Goal: Find specific page/section: Find specific page/section

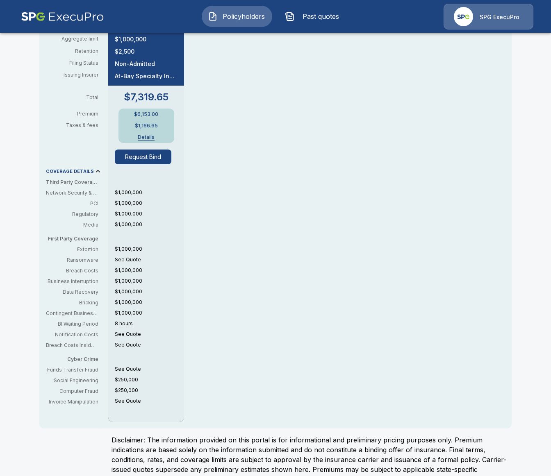
scroll to position [375, 0]
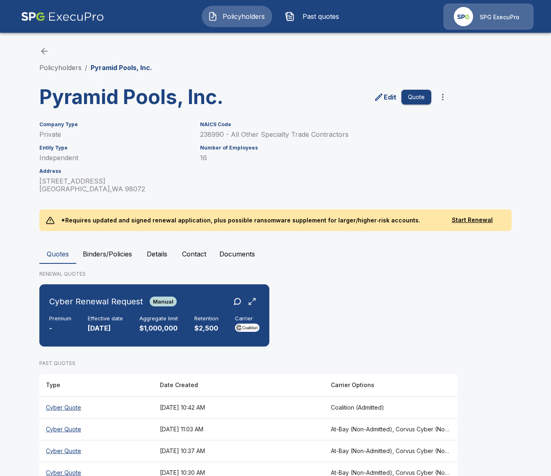
scroll to position [23, 0]
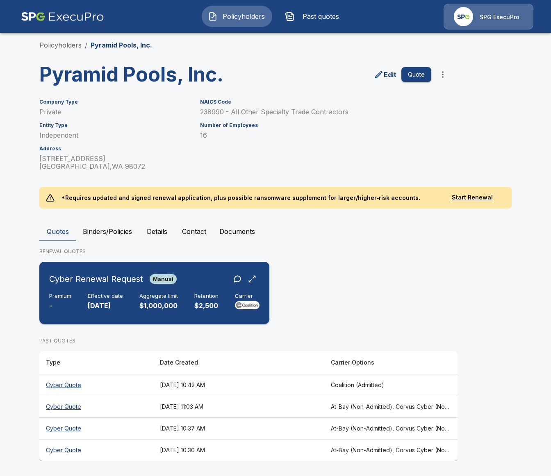
click at [188, 308] on div "Premium - Effective date [DATE] Aggregate limit $1,000,000 Retention $2,500 Car…" at bounding box center [154, 302] width 210 height 18
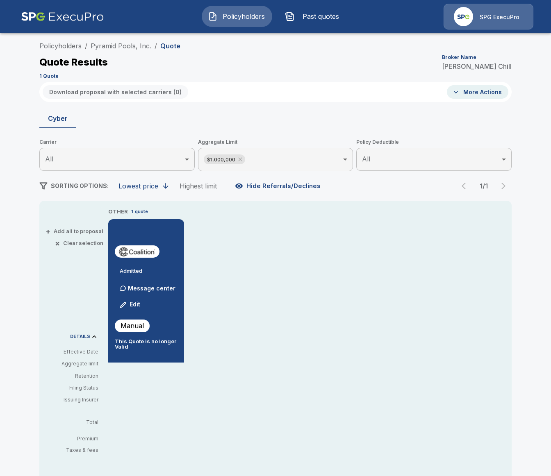
scroll to position [4, 0]
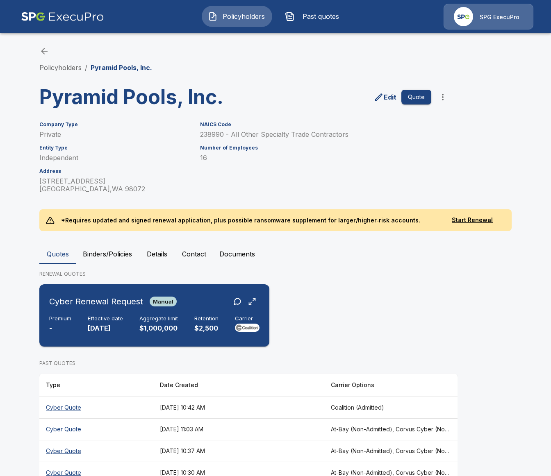
click at [150, 334] on div "Cyber Renewal Request Manual Premium - Effective date 9/1/2025 Aggregate limit …" at bounding box center [154, 316] width 223 height 56
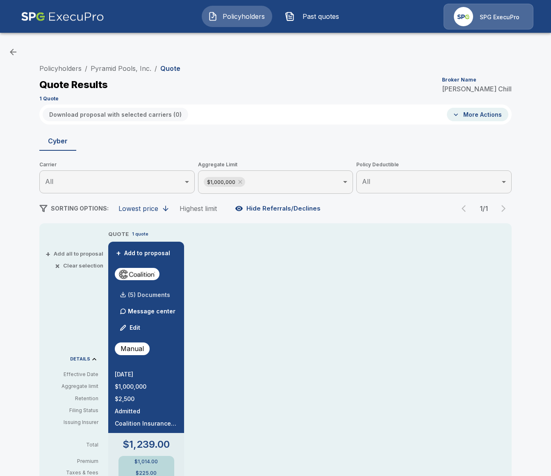
click at [164, 294] on p "(5) Documents" at bounding box center [149, 295] width 42 height 6
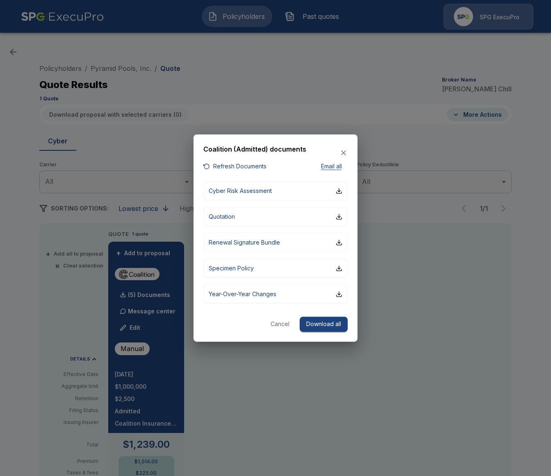
click at [232, 160] on div "Coalition (Admitted) documents" at bounding box center [275, 152] width 144 height 17
click at [227, 166] on button "Refresh Documents" at bounding box center [234, 167] width 63 height 10
click at [276, 210] on button "Quotation" at bounding box center [275, 216] width 144 height 19
click at [377, 416] on div at bounding box center [275, 238] width 551 height 476
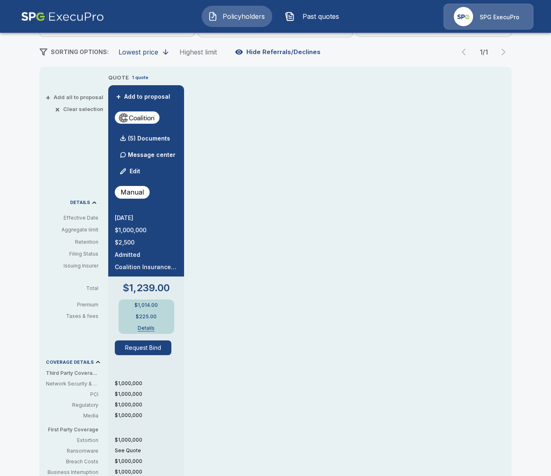
scroll to position [152, 0]
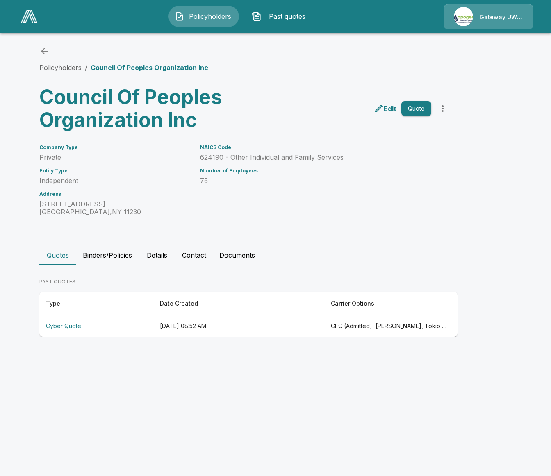
click at [139, 324] on th "Cyber Quote" at bounding box center [96, 327] width 114 height 22
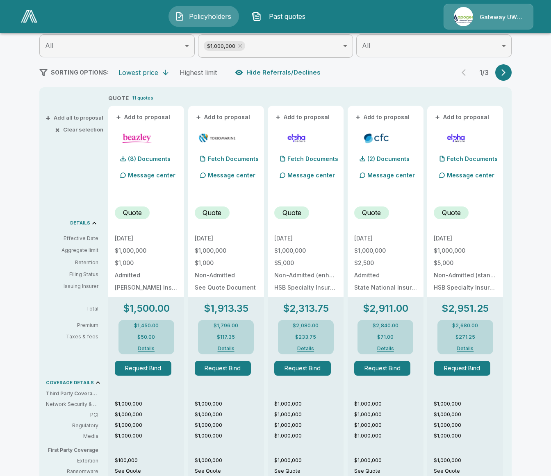
scroll to position [137, 0]
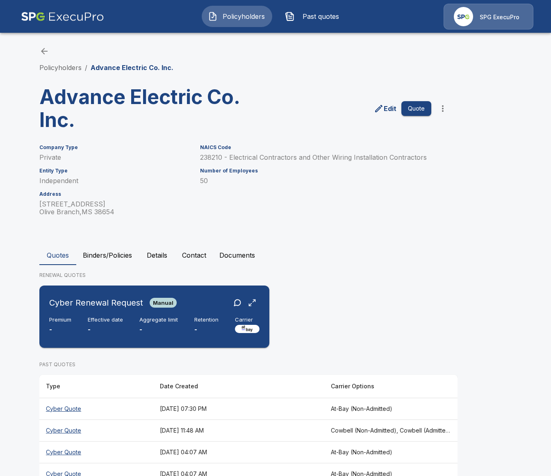
click at [233, 316] on div "Cyber Renewal Request Manual Premium - Effective date - Aggregate limit - Reten…" at bounding box center [154, 317] width 223 height 56
